Goal: Task Accomplishment & Management: Manage account settings

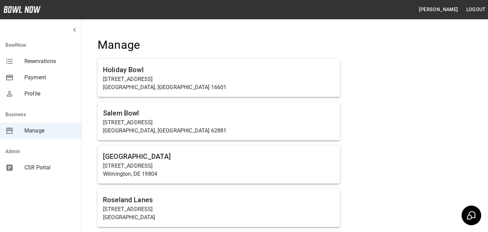
scroll to position [474, 0]
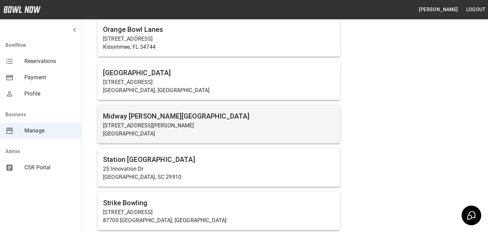
click at [152, 133] on p "[GEOGRAPHIC_DATA]" at bounding box center [219, 134] width 232 height 8
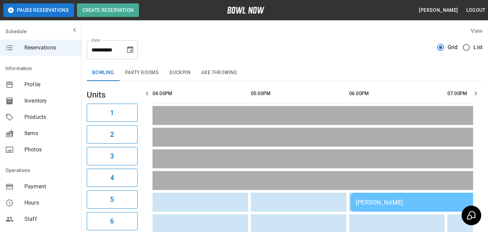
click at [390, 205] on div "[PERSON_NAME]" at bounding box center [448, 202] width 184 height 7
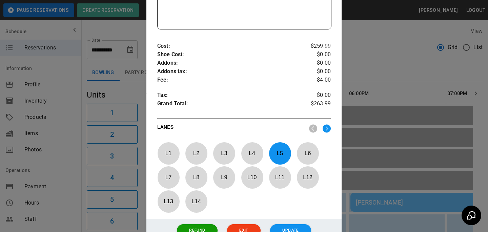
scroll to position [236, 0]
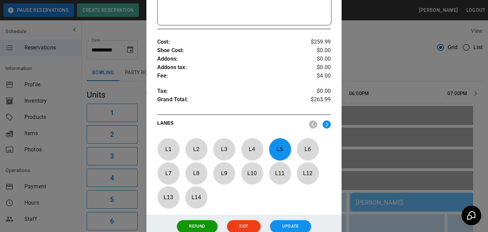
click at [411, 146] on div at bounding box center [244, 116] width 488 height 232
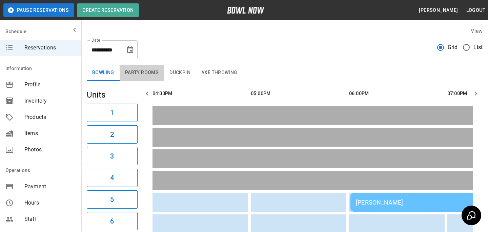
click at [152, 77] on button "Party Rooms" at bounding box center [142, 73] width 44 height 16
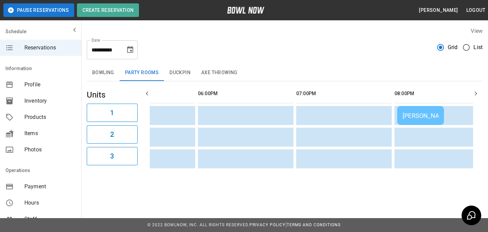
scroll to position [0, 226]
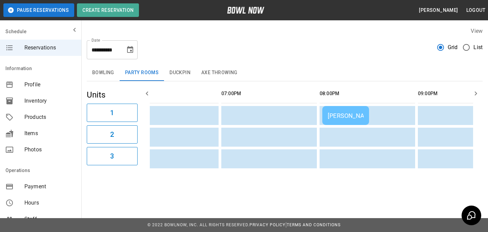
click at [338, 114] on div "[PERSON_NAME]" at bounding box center [346, 115] width 36 height 7
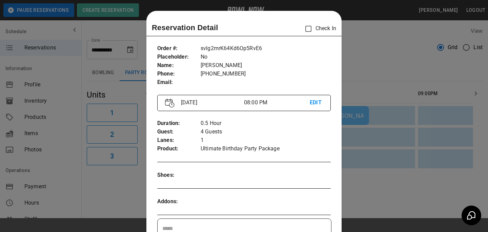
scroll to position [11, 0]
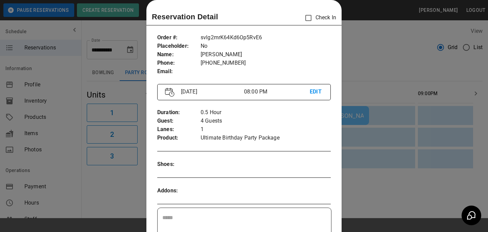
click at [358, 134] on div at bounding box center [244, 116] width 488 height 232
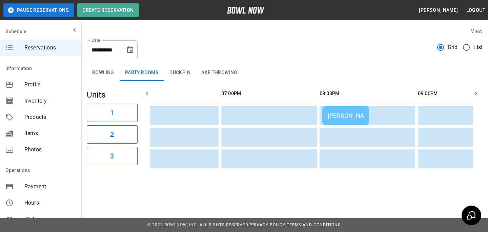
click at [119, 76] on button "Bowling" at bounding box center [103, 73] width 33 height 16
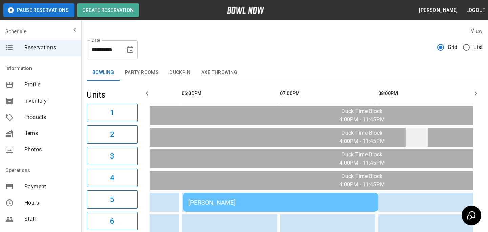
scroll to position [0, 83]
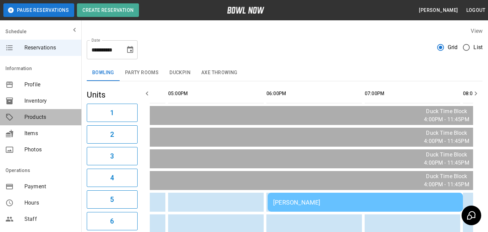
click at [50, 121] on div "Products" at bounding box center [40, 117] width 81 height 16
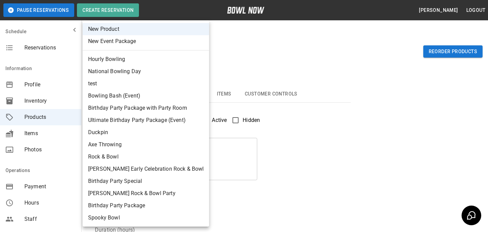
click at [166, 58] on body "Pause Reservations Create Reservation [PERSON_NAME] Logout Schedule Reservation…" at bounding box center [244, 218] width 488 height 437
click at [153, 81] on li "test" at bounding box center [146, 84] width 126 height 12
type input "*"
type input "****"
type textarea "****"
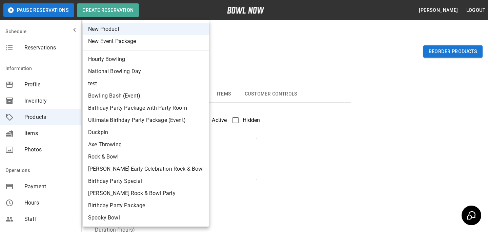
type input "**********"
type input "*"
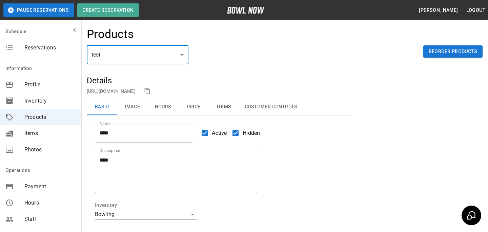
click at [163, 58] on body "**********" at bounding box center [244, 225] width 488 height 450
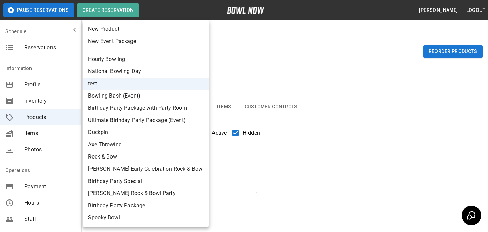
click at [279, 151] on div at bounding box center [244, 116] width 488 height 232
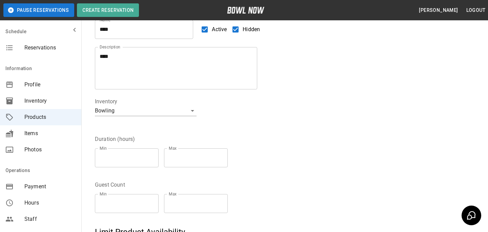
scroll to position [218, 0]
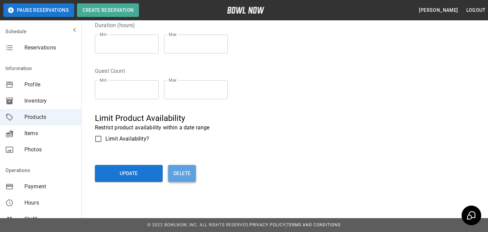
click at [184, 174] on button "Delete" at bounding box center [182, 173] width 28 height 17
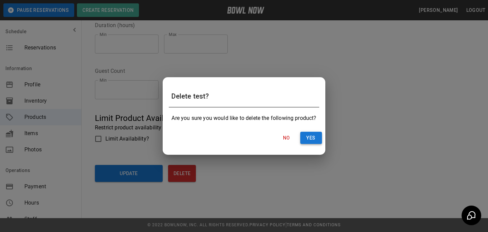
click at [320, 138] on button "Yes" at bounding box center [311, 138] width 22 height 13
type input "**"
type input "*"
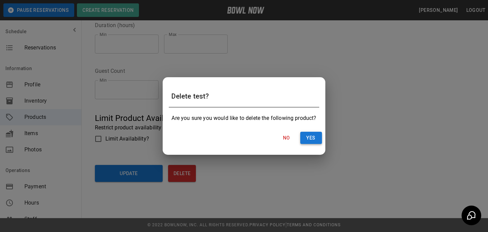
type input "*"
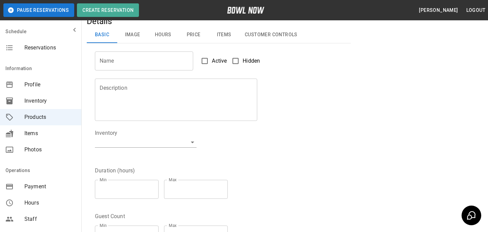
scroll to position [0, 0]
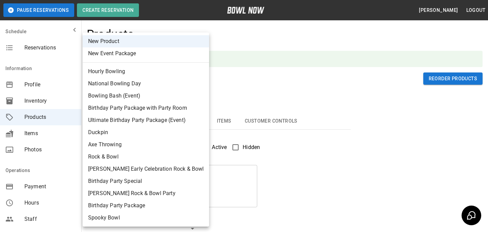
click at [135, 82] on body "**********" at bounding box center [244, 232] width 488 height 464
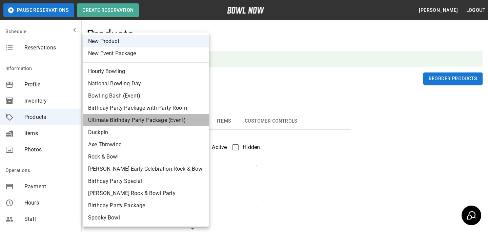
click at [148, 119] on li "Ultimate Birthday Party Package (Event)" at bounding box center [146, 120] width 126 height 12
type input "*"
type input "**********"
type textarea "**********"
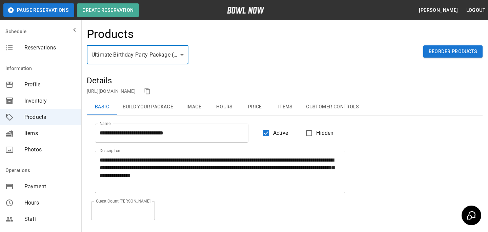
click at [252, 103] on button "Price" at bounding box center [255, 107] width 31 height 16
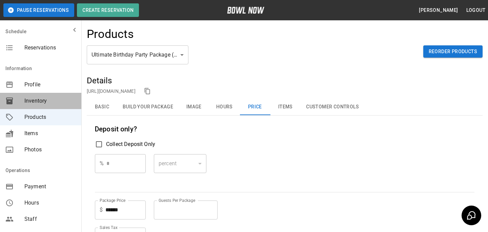
click at [51, 104] on span "Inventory" at bounding box center [50, 101] width 52 height 8
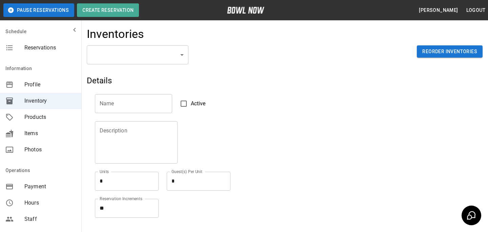
click at [140, 55] on body "Pause Reservations Create Reservation [PERSON_NAME] Logout Schedule Reservation…" at bounding box center [244, 149] width 488 height 299
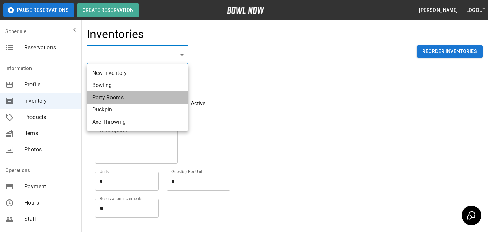
click at [136, 96] on li "Party Rooms" at bounding box center [138, 98] width 102 height 12
type input "**********"
type textarea "*"
type textarea "**"
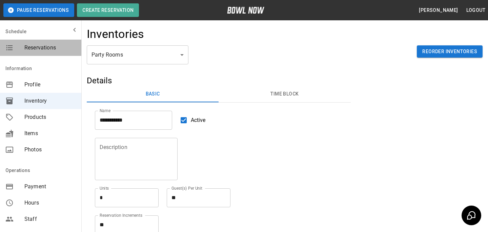
click at [32, 51] on span "Reservations" at bounding box center [50, 48] width 52 height 8
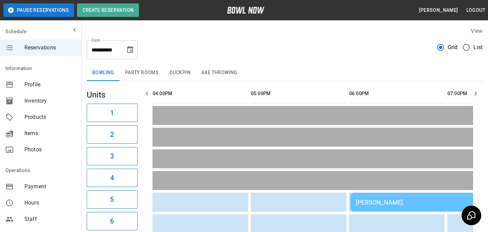
click at [388, 197] on td "[PERSON_NAME]" at bounding box center [448, 202] width 195 height 19
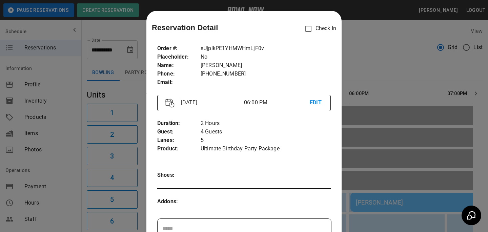
scroll to position [11, 0]
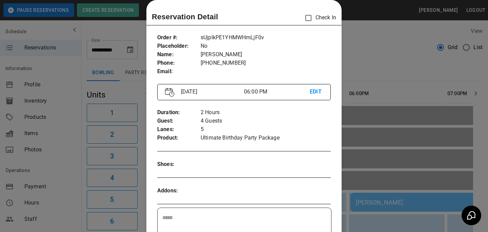
click at [437, 135] on div at bounding box center [244, 116] width 488 height 232
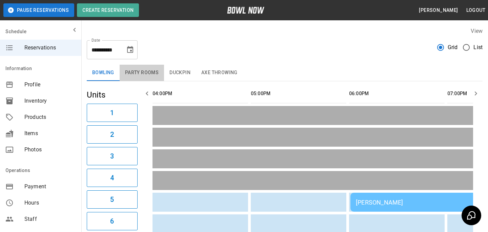
click at [125, 74] on button "Party Rooms" at bounding box center [142, 73] width 44 height 16
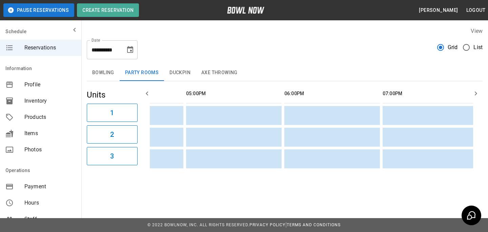
scroll to position [0, 0]
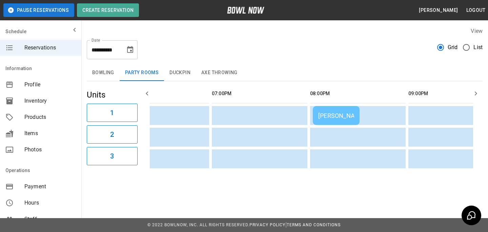
click at [340, 117] on div "[PERSON_NAME]" at bounding box center [336, 115] width 36 height 7
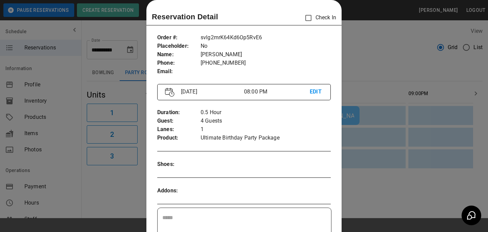
click at [369, 82] on div at bounding box center [244, 116] width 488 height 232
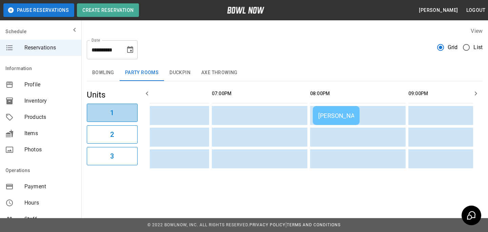
click at [112, 113] on h6 "1" at bounding box center [112, 113] width 4 height 11
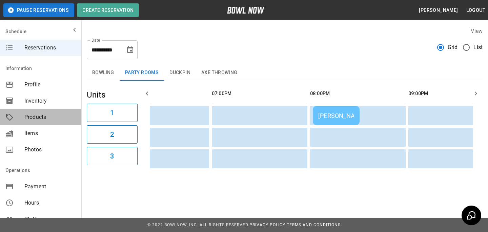
click at [30, 123] on div "Products" at bounding box center [40, 117] width 81 height 16
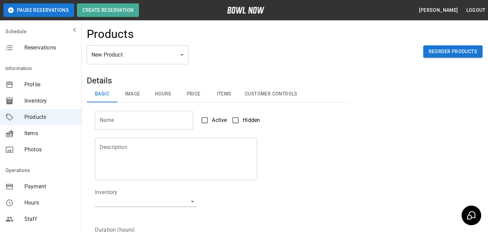
click at [148, 40] on div "Products" at bounding box center [285, 36] width 396 height 18
click at [147, 55] on body "Pause Reservations Create Reservation [PERSON_NAME] Logout Schedule Reservation…" at bounding box center [244, 218] width 488 height 437
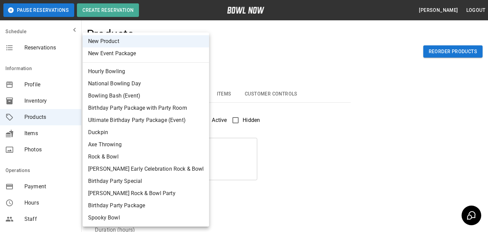
click at [139, 120] on li "Ultimate Birthday Party Package (Event)" at bounding box center [146, 120] width 126 height 12
type input "*"
type input "**********"
type textarea "**********"
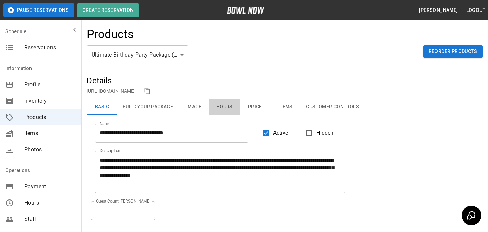
click at [232, 107] on button "Hours" at bounding box center [224, 107] width 31 height 16
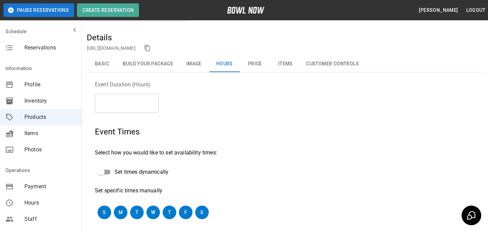
scroll to position [43, 0]
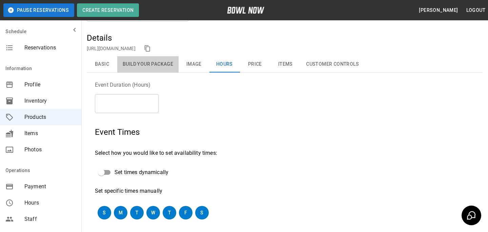
click at [164, 65] on button "Build Your Package" at bounding box center [147, 64] width 61 height 16
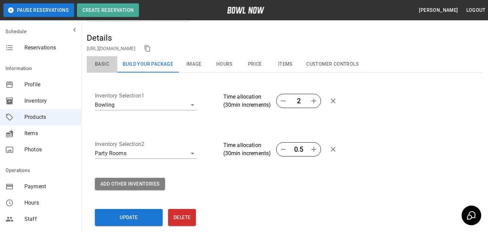
click at [112, 64] on button "Basic" at bounding box center [102, 64] width 31 height 16
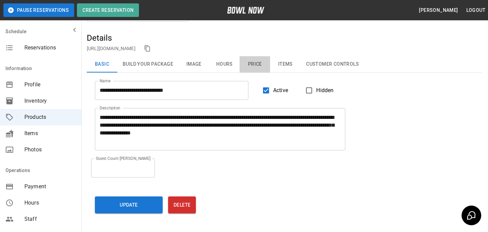
click at [257, 69] on button "Price" at bounding box center [255, 64] width 31 height 16
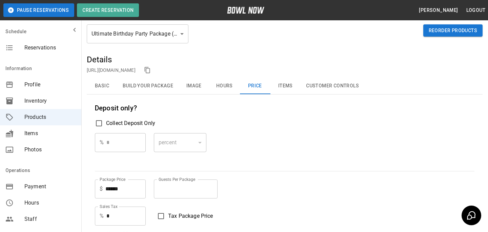
scroll to position [0, 0]
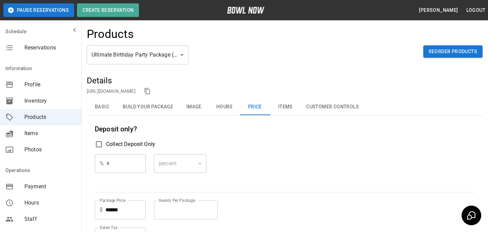
click at [63, 45] on span "Reservations" at bounding box center [50, 48] width 52 height 8
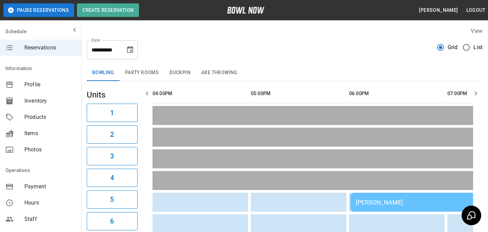
click at [401, 193] on td "[PERSON_NAME]" at bounding box center [448, 202] width 195 height 19
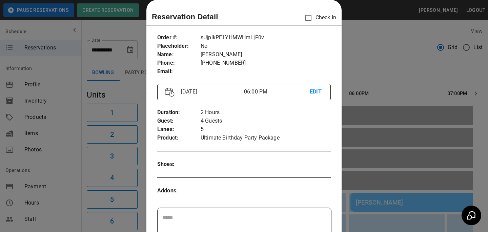
scroll to position [22, 0]
